Goal: Transaction & Acquisition: Download file/media

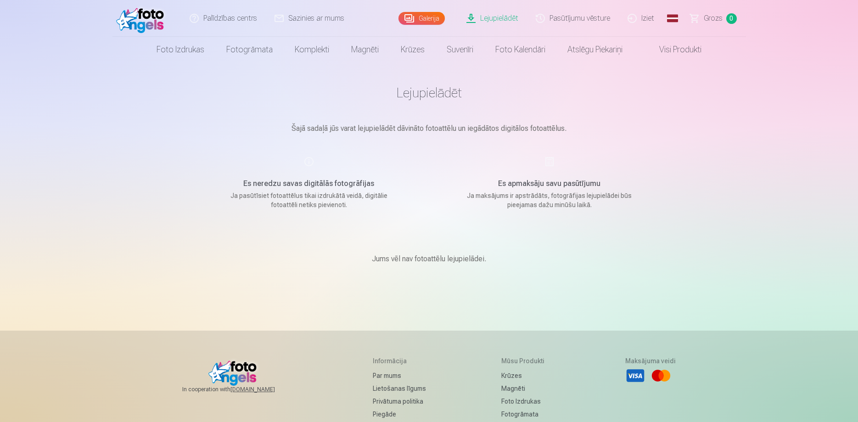
drag, startPoint x: 584, startPoint y: 17, endPoint x: 557, endPoint y: 18, distance: 26.6
click at [584, 17] on link "Pasūtījumu vēsture" at bounding box center [573, 18] width 92 height 37
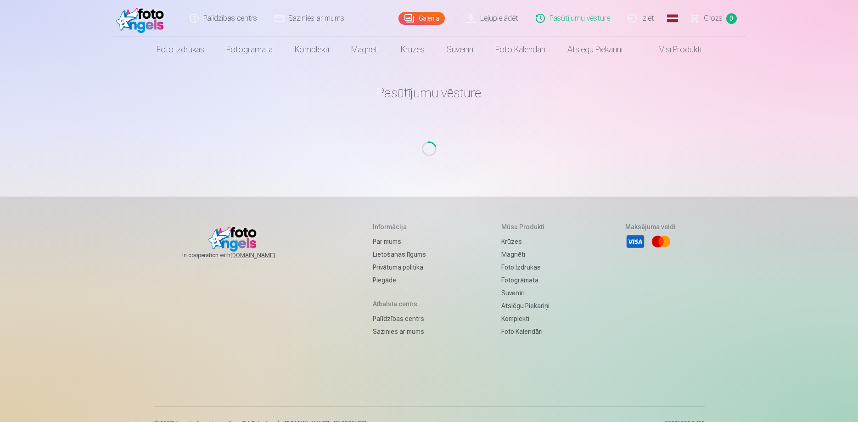
click at [499, 15] on link "Lejupielādēt" at bounding box center [492, 18] width 69 height 37
